Goal: Task Accomplishment & Management: Use online tool/utility

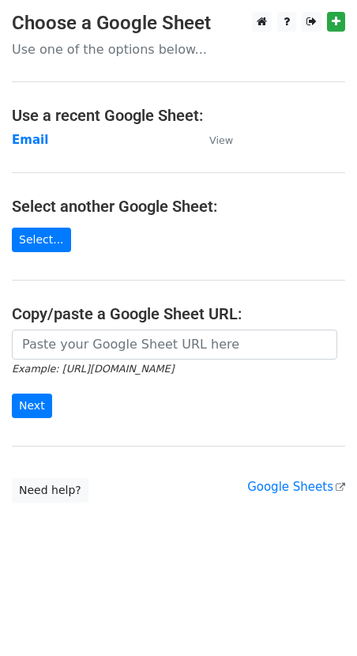
click at [30, 149] on main "Choose a Google Sheet Use one of the options below... Use a recent Google Sheet…" at bounding box center [178, 257] width 357 height 491
click at [24, 146] on strong "Email" at bounding box center [30, 140] width 36 height 14
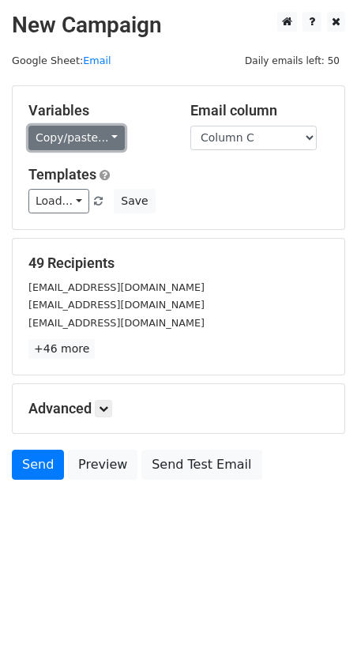
click at [57, 133] on link "Copy/paste..." at bounding box center [76, 138] width 96 height 24
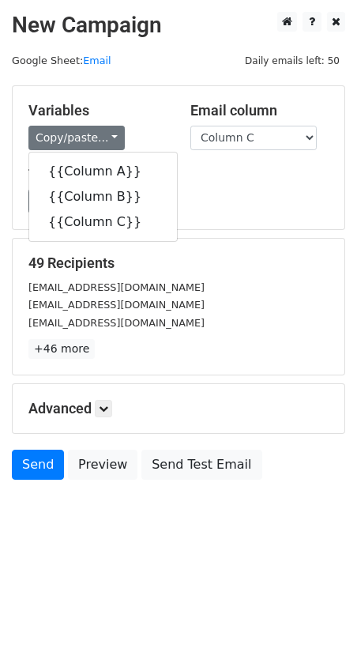
click at [177, 179] on h5 "Templates" at bounding box center [178, 174] width 300 height 17
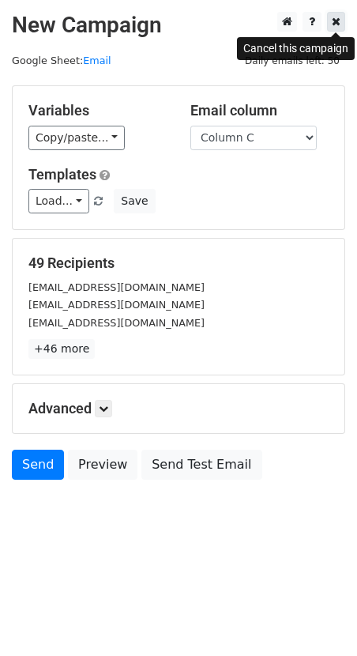
click at [333, 17] on icon at bounding box center [336, 21] width 9 height 11
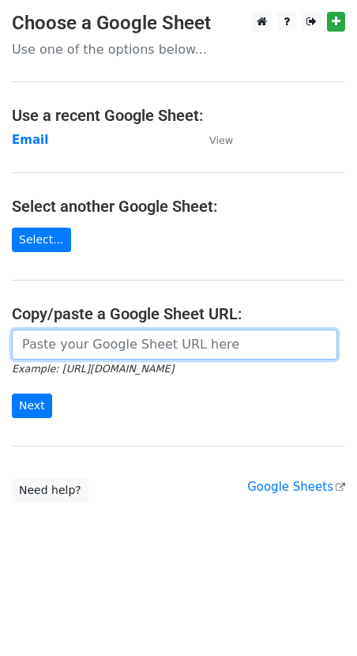
click at [92, 353] on input "url" at bounding box center [174, 344] width 325 height 30
paste input "[URL][DOMAIN_NAME]"
type input "[URL][DOMAIN_NAME]"
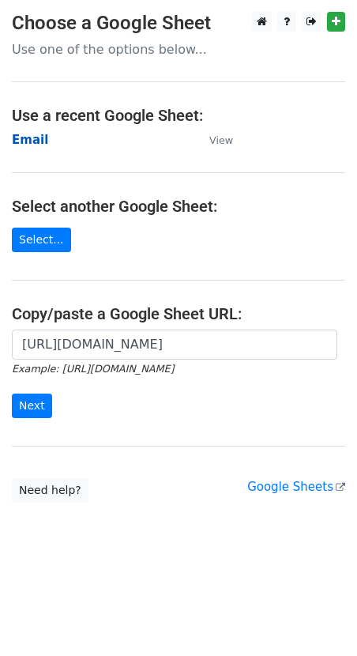
click at [37, 139] on strong "Email" at bounding box center [30, 140] width 36 height 14
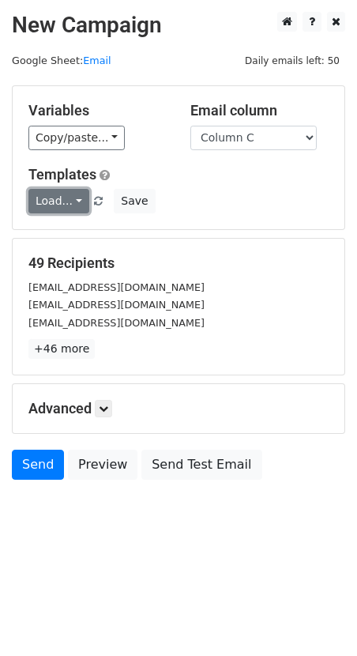
click at [61, 201] on link "Load..." at bounding box center [58, 201] width 61 height 24
click at [65, 241] on link "FCA" at bounding box center [91, 236] width 125 height 25
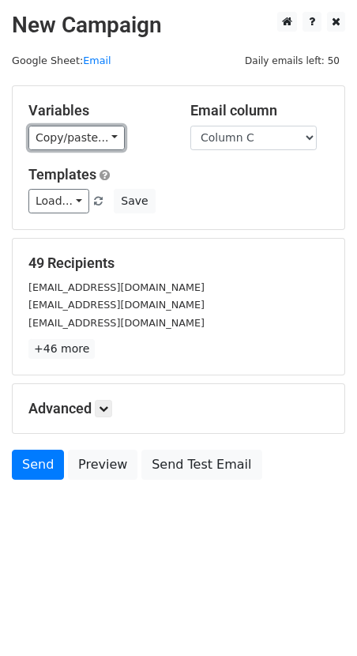
click at [72, 145] on link "Copy/paste..." at bounding box center [76, 138] width 96 height 24
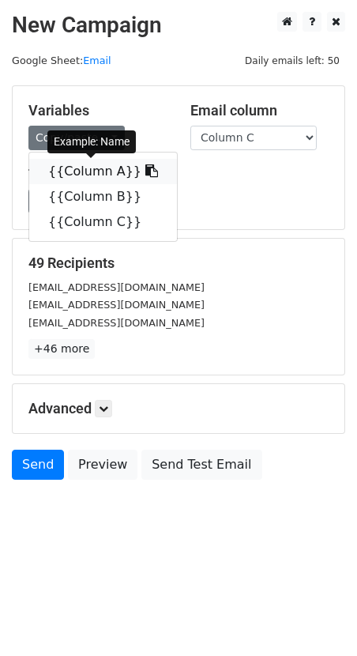
click at [71, 169] on link "{{Column A}}" at bounding box center [103, 171] width 148 height 25
